Goal: Information Seeking & Learning: Find specific fact

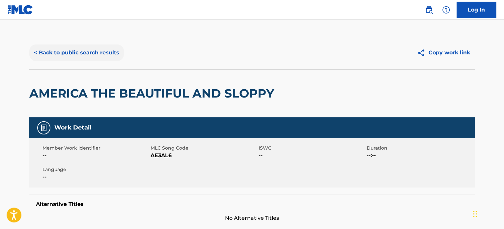
click at [105, 55] on button "< Back to public search results" at bounding box center [76, 52] width 95 height 16
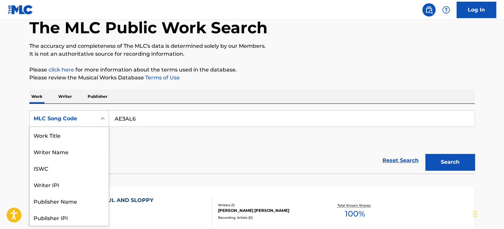
click at [90, 118] on div "MLC Song Code" at bounding box center [63, 119] width 59 height 8
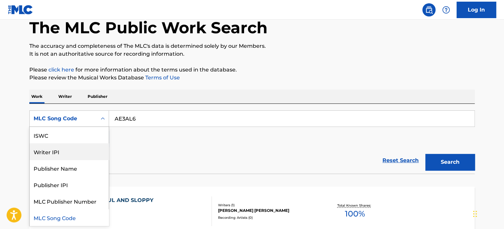
scroll to position [0, 0]
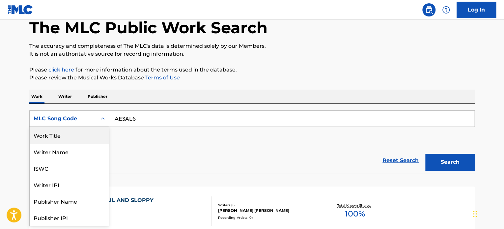
click at [77, 138] on div "Work Title" at bounding box center [69, 135] width 79 height 16
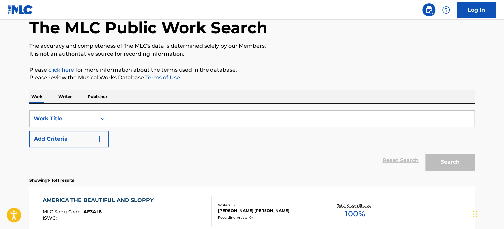
click at [131, 123] on input "Search Form" at bounding box center [291, 119] width 365 height 16
paste input "As You Weep"
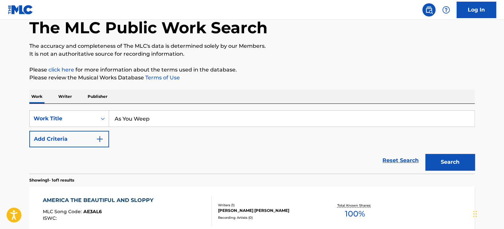
type input "As You Weep"
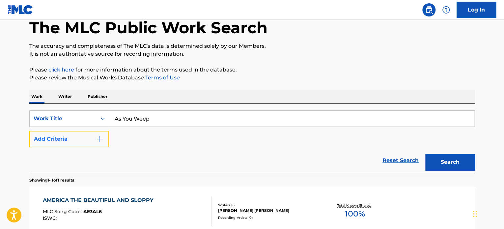
click at [77, 139] on button "Add Criteria" at bounding box center [69, 139] width 80 height 16
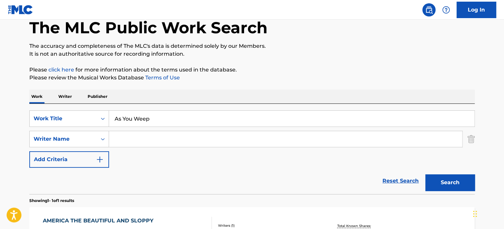
click at [134, 141] on input "Search Form" at bounding box center [285, 139] width 353 height 16
type input "[PERSON_NAME]"
click at [440, 179] on button "Search" at bounding box center [449, 182] width 49 height 16
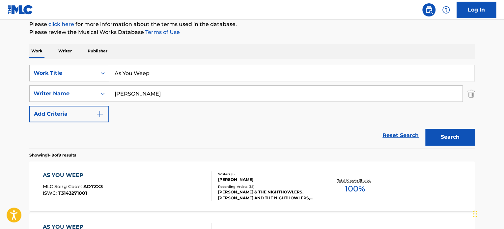
scroll to position [102, 0]
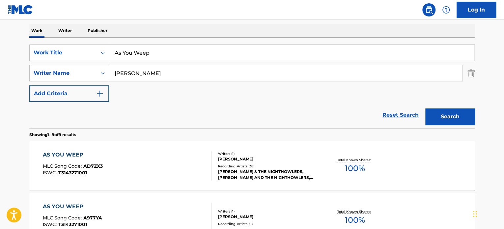
click at [79, 153] on div "AS YOU WEEP" at bounding box center [73, 155] width 60 height 8
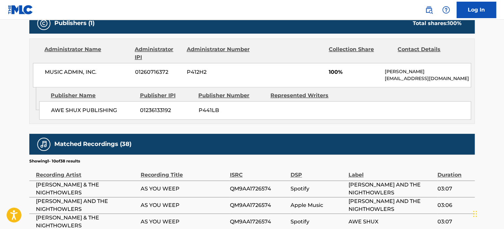
scroll to position [297, 0]
